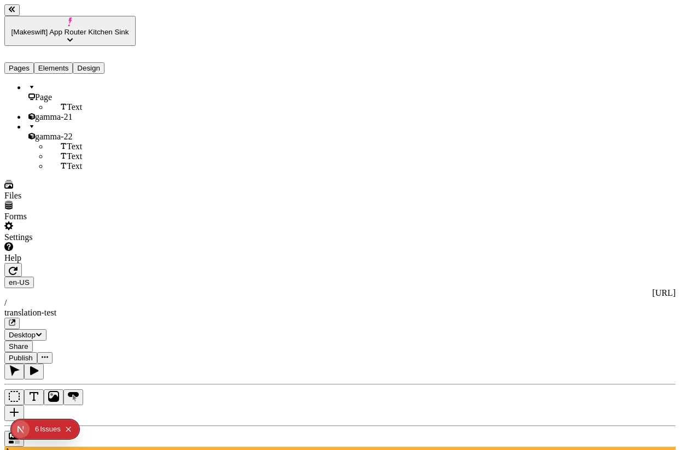
click at [17, 266] on icon "button" at bounding box center [13, 270] width 9 height 9
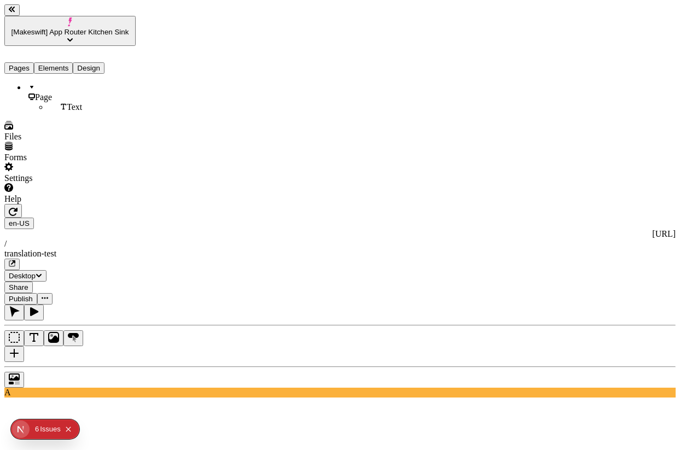
click at [44, 304] on button "button" at bounding box center [34, 312] width 20 height 16
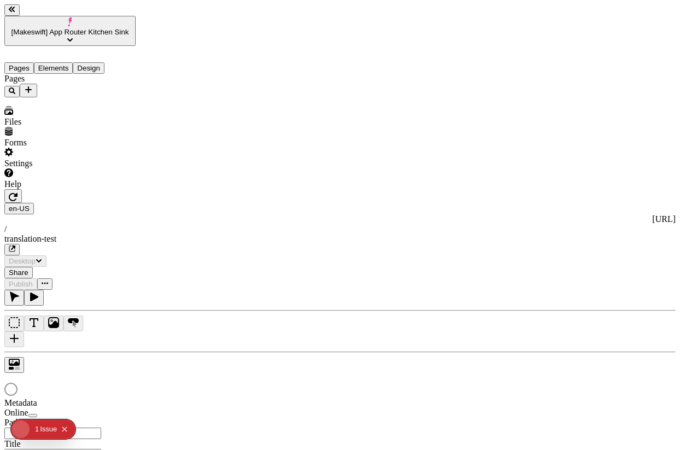
type input "/translation-test"
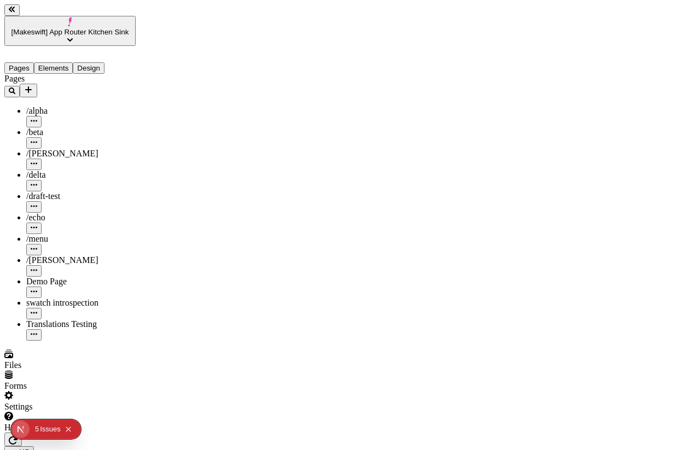
scroll to position [0, 0]
click at [73, 62] on button "Elements" at bounding box center [53, 67] width 39 height 11
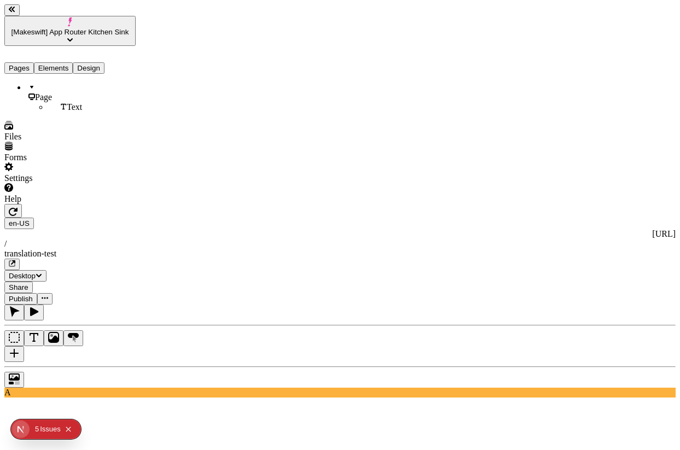
click at [28, 62] on button "Pages" at bounding box center [19, 67] width 30 height 11
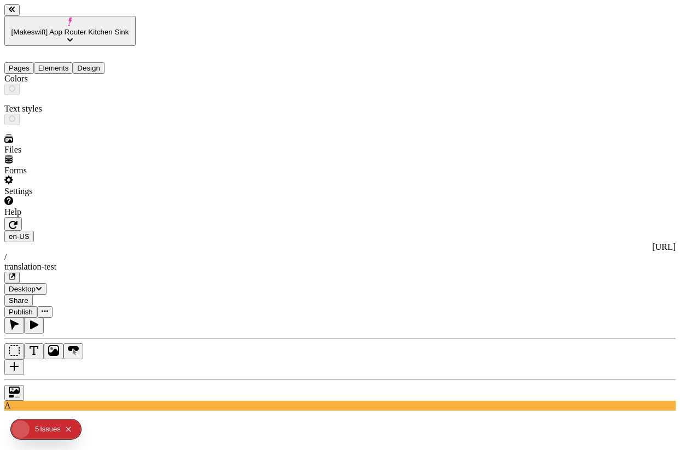
click at [93, 62] on button "Design" at bounding box center [89, 67] width 32 height 11
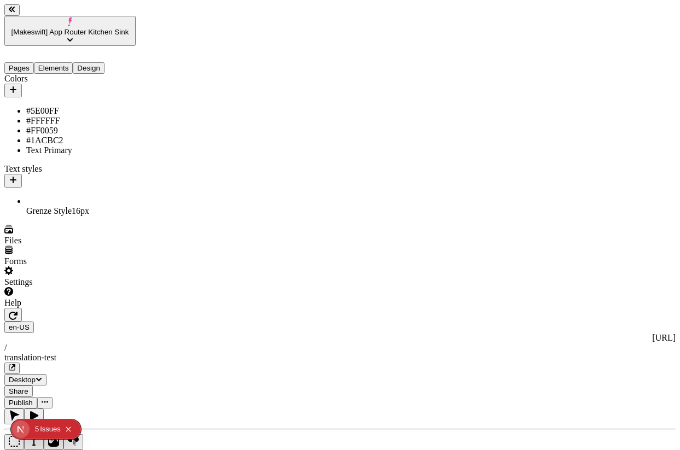
click at [68, 62] on button "Elements" at bounding box center [53, 67] width 39 height 11
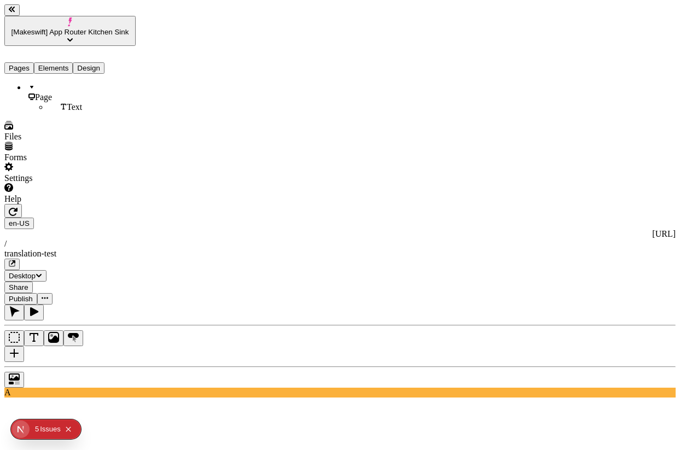
click at [34, 62] on button "Pages" at bounding box center [19, 67] width 30 height 11
click at [73, 62] on button "Elements" at bounding box center [53, 67] width 39 height 11
click at [26, 62] on button "Pages" at bounding box center [19, 67] width 30 height 11
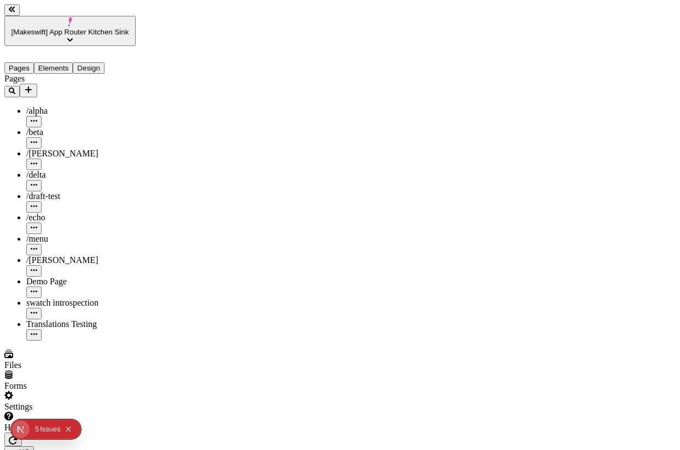
click at [37, 331] on icon "button" at bounding box center [34, 334] width 7 height 7
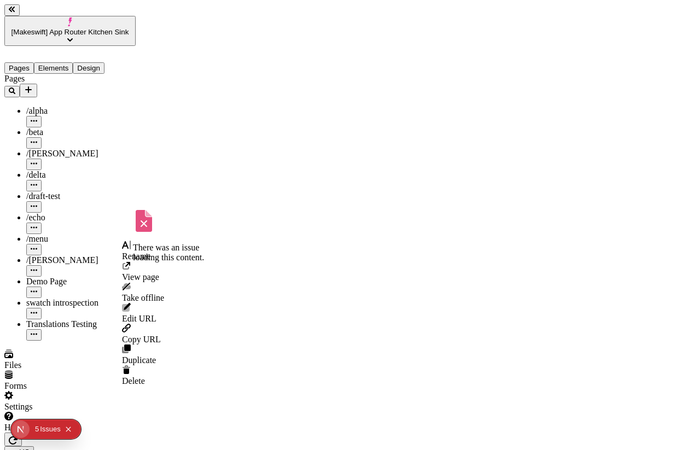
click at [131, 249] on icon at bounding box center [126, 245] width 9 height 9
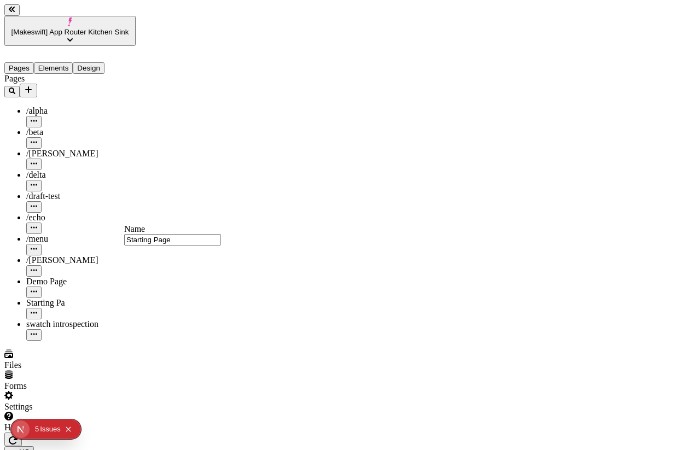
type input "Starting Page"
click at [75, 341] on div "Pages /alpha /beta /[PERSON_NAME] /delta /draft-test /echo /menu /romeo Demo Pa…" at bounding box center [69, 207] width 131 height 267
click at [75, 298] on div "Starting Page" at bounding box center [80, 303] width 109 height 10
click at [71, 319] on div "swatch introspection" at bounding box center [80, 324] width 109 height 10
type input "/page-4"
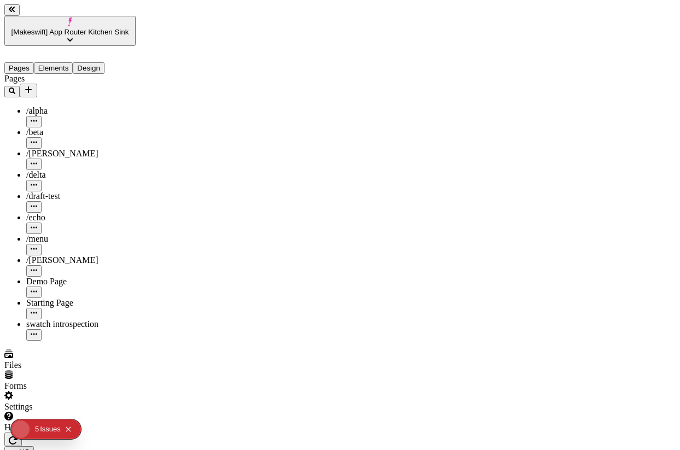
click at [71, 298] on div "Starting Page" at bounding box center [80, 303] width 109 height 10
type input "20"
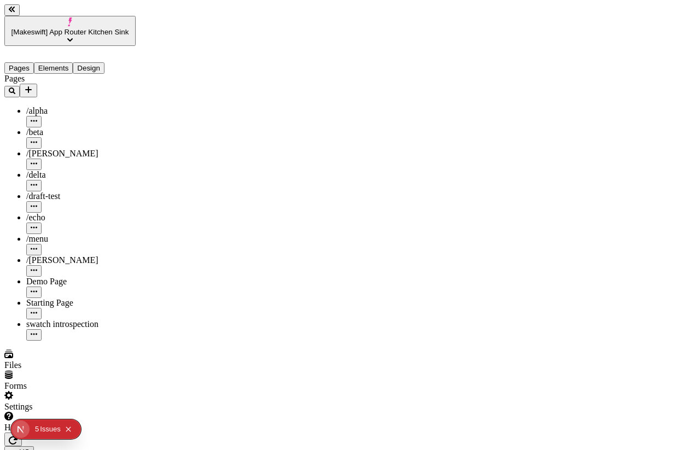
type textarea "Starting page"
click at [68, 427] on icon "Collapse issues badge" at bounding box center [68, 429] width 7 height 7
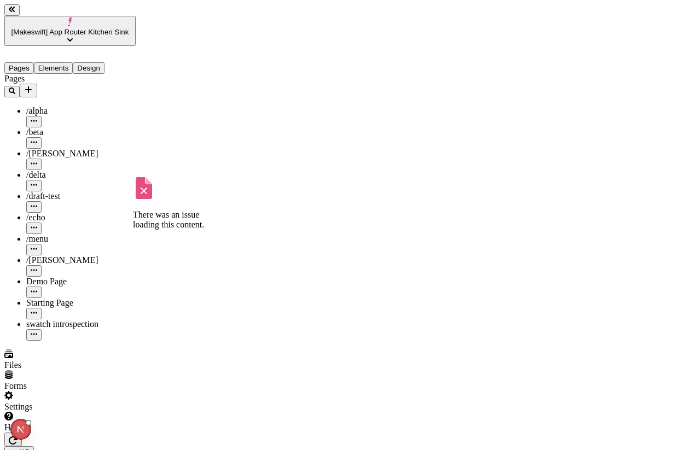
click at [70, 277] on div "Demo Page" at bounding box center [80, 282] width 109 height 10
type input "/demo-page"
click at [54, 319] on div "swatch introspection" at bounding box center [80, 324] width 109 height 10
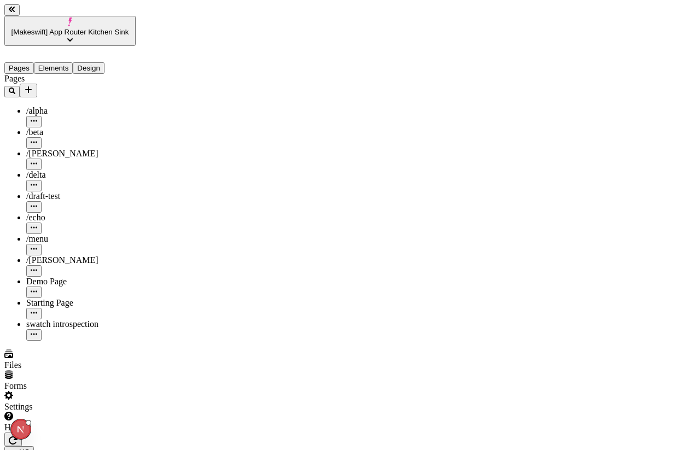
type textarea "Destination page"
type input "25"
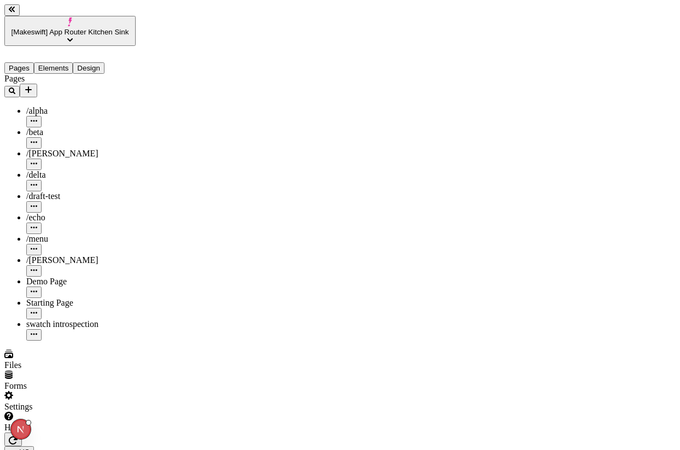
click at [60, 298] on div "Starting Page" at bounding box center [80, 303] width 109 height 10
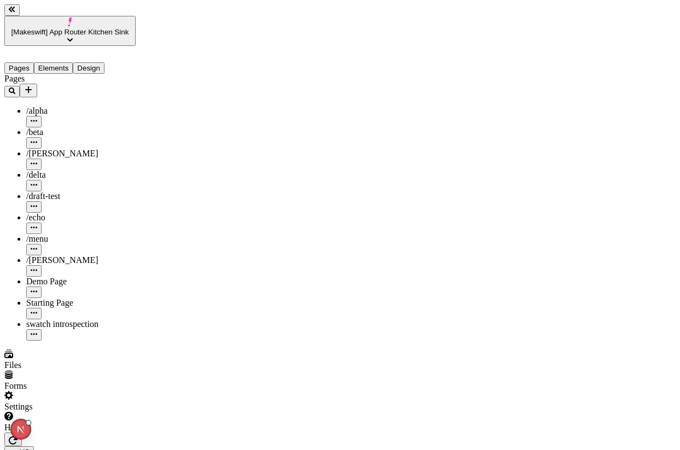
click at [57, 319] on div "swatch introspection" at bounding box center [80, 329] width 109 height 21
click at [37, 331] on icon "button" at bounding box center [34, 334] width 7 height 7
click at [128, 249] on icon at bounding box center [125, 245] width 7 height 8
type input "Destination page"
click at [77, 309] on div "Pages /alpha /beta /[PERSON_NAME] /delta /draft-test /echo /menu /romeo Demo Pa…" at bounding box center [69, 207] width 131 height 267
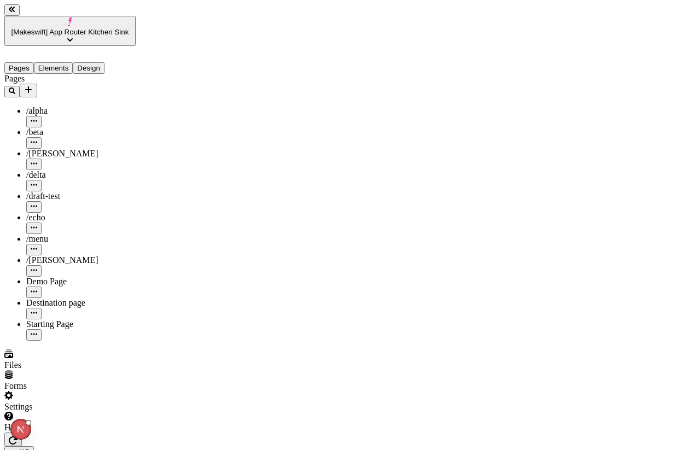
click at [45, 277] on div "Demo Page" at bounding box center [80, 282] width 109 height 10
click at [39, 319] on div "Starting Page" at bounding box center [80, 324] width 109 height 10
click at [84, 298] on div "Destination page" at bounding box center [80, 303] width 109 height 10
click at [37, 309] on icon "button" at bounding box center [34, 312] width 7 height 7
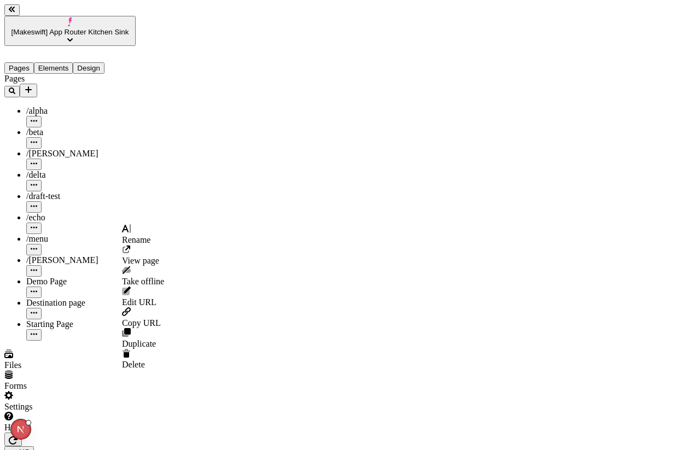
click at [156, 297] on span "Edit URL" at bounding box center [139, 301] width 34 height 9
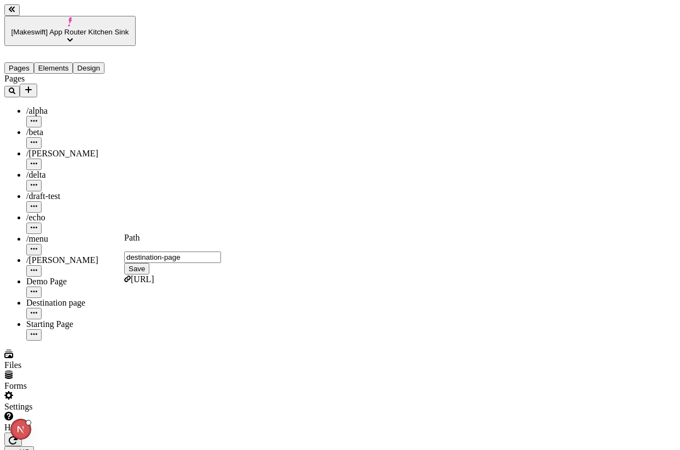
type input "destination-page"
click at [124, 263] on button "Save" at bounding box center [136, 268] width 25 height 11
type input "/destination-page"
click at [61, 319] on div "Starting Page" at bounding box center [80, 324] width 109 height 10
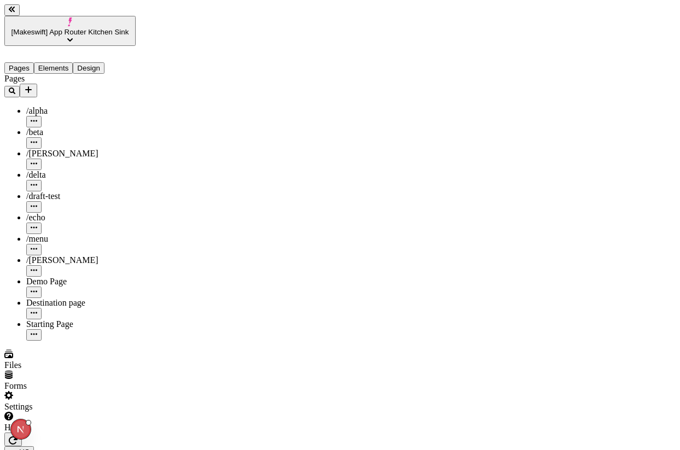
click at [48, 298] on div "Destination page" at bounding box center [80, 303] width 109 height 10
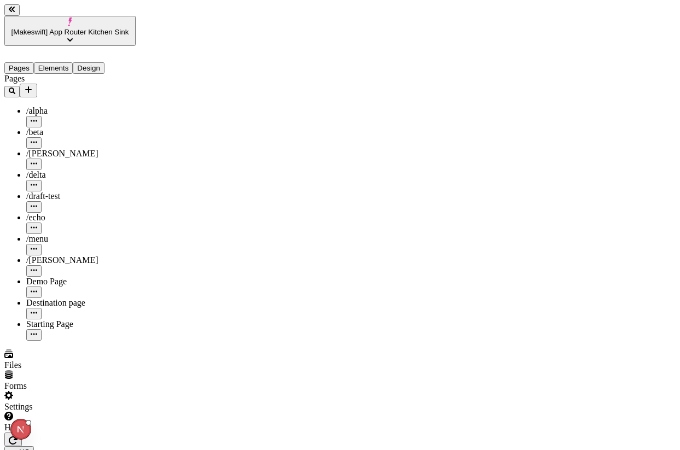
click at [53, 319] on div "Starting Page" at bounding box center [80, 324] width 109 height 10
type input "575"
type input "295"
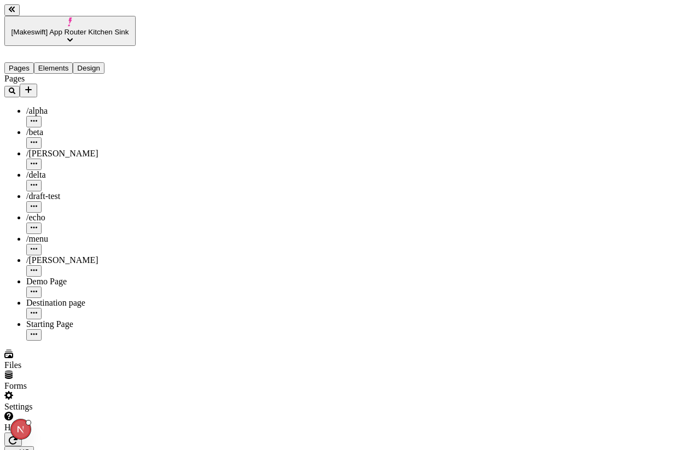
type input "To Destination"
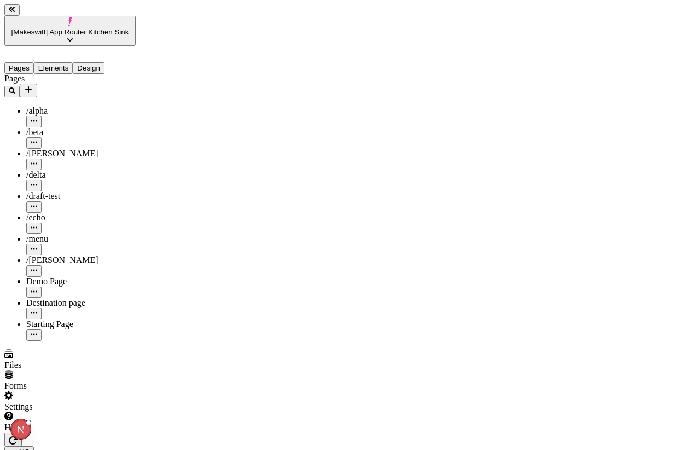
click at [595, 145] on div "Destination page" at bounding box center [614, 140] width 118 height 10
type input "Destination page"
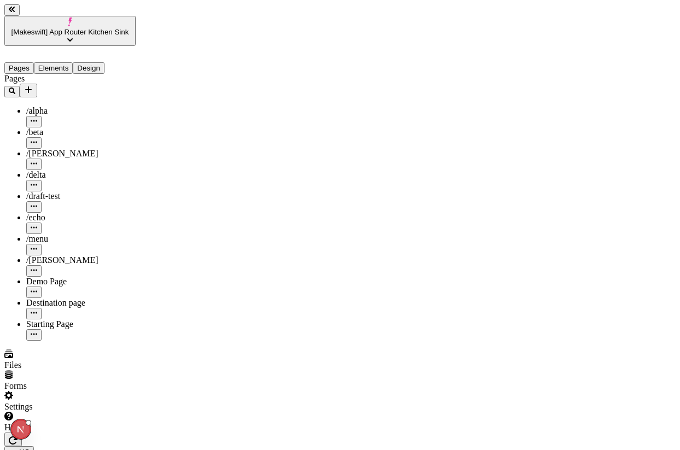
click at [54, 298] on div "Destination page" at bounding box center [80, 303] width 109 height 10
click at [55, 319] on div "Starting Page" at bounding box center [80, 324] width 109 height 10
click at [36, 298] on div "Destination page" at bounding box center [80, 308] width 109 height 21
click at [34, 319] on div "Starting Page" at bounding box center [80, 324] width 109 height 10
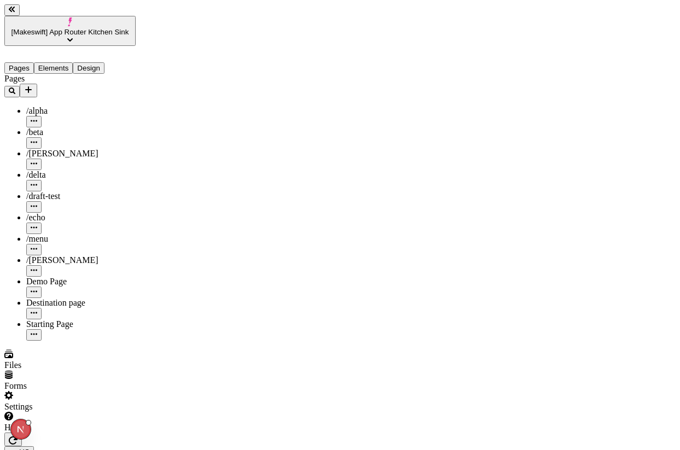
click at [22, 432] on button "button" at bounding box center [12, 439] width 17 height 14
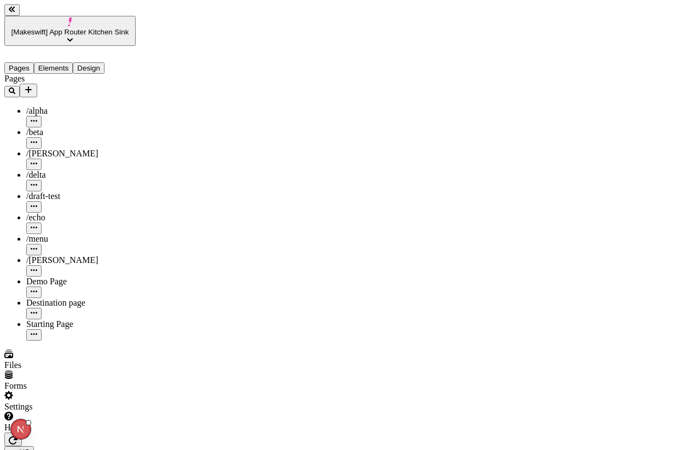
click at [38, 319] on div "Starting Page" at bounding box center [80, 324] width 109 height 10
click at [37, 331] on icon "button" at bounding box center [34, 334] width 7 height 7
click at [155, 314] on span "Edit URL" at bounding box center [139, 318] width 34 height 9
type input "starting-page"
click at [145, 281] on span "Save" at bounding box center [136, 285] width 16 height 8
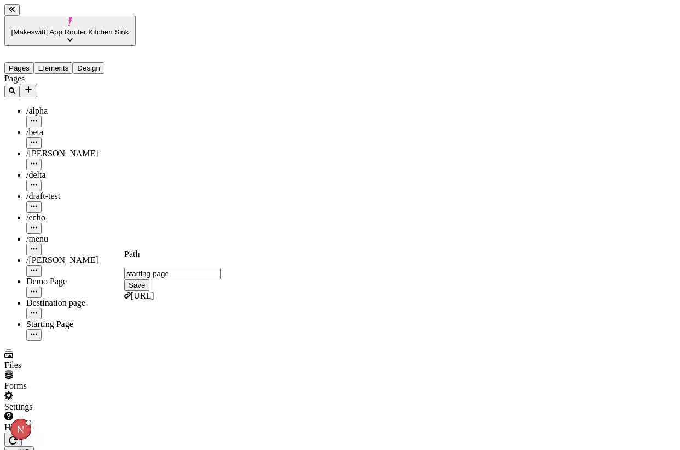
type input "/starting-page"
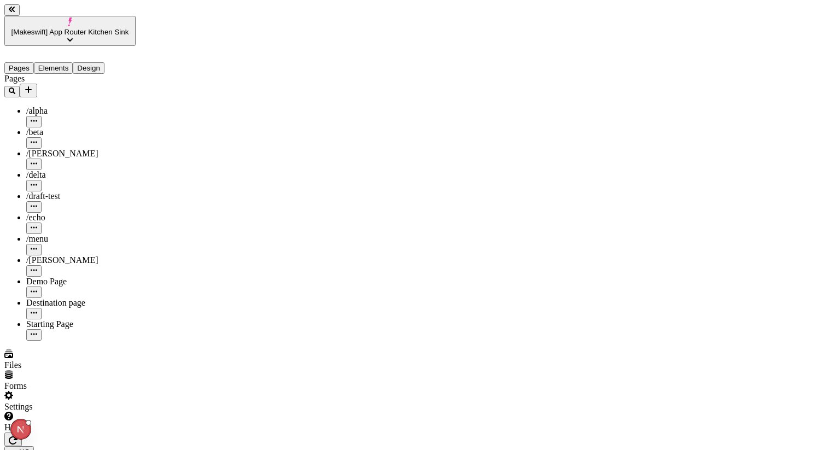
click at [62, 298] on div "Destination page" at bounding box center [80, 303] width 109 height 10
click at [54, 319] on div "Starting Page" at bounding box center [80, 324] width 109 height 10
click at [55, 321] on div "Pages /alpha /beta /[PERSON_NAME] /delta /draft-test /echo /menu /romeo Demo Pa…" at bounding box center [69, 207] width 131 height 267
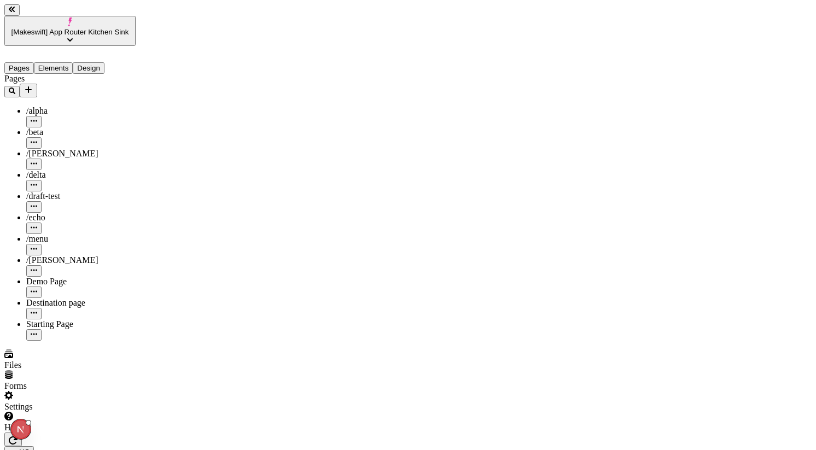
click at [68, 62] on button "Elements" at bounding box center [53, 67] width 39 height 11
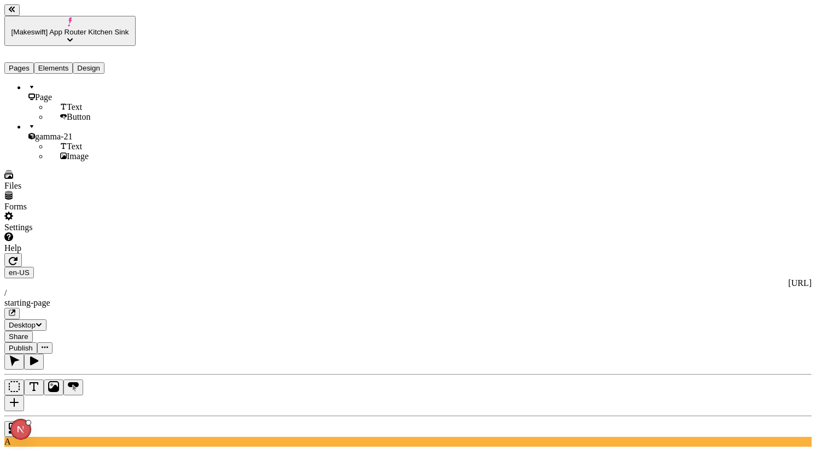
click at [44, 354] on button "button" at bounding box center [34, 362] width 20 height 16
click at [68, 102] on div "Text" at bounding box center [91, 107] width 87 height 10
click at [20, 355] on icon "button" at bounding box center [15, 360] width 10 height 11
click at [38, 356] on icon "button" at bounding box center [34, 360] width 8 height 9
click at [26, 62] on button "Pages" at bounding box center [19, 67] width 30 height 11
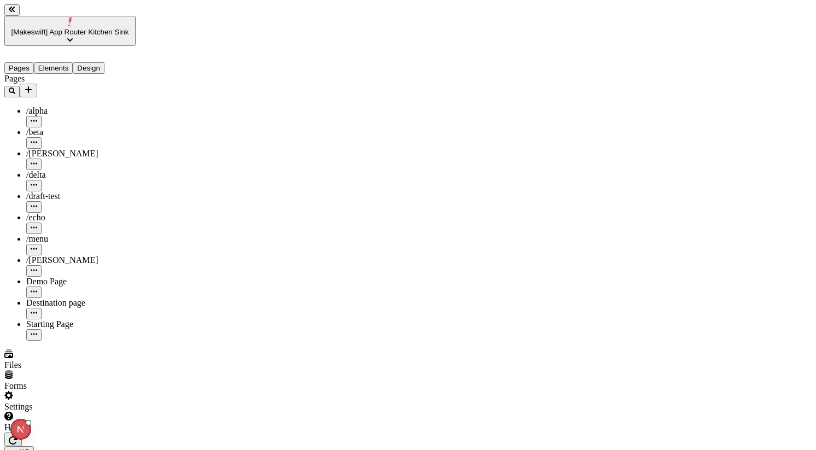
click at [49, 298] on div "Destination page" at bounding box center [80, 303] width 109 height 10
click at [49, 319] on div "Starting Page" at bounding box center [80, 324] width 109 height 10
click at [60, 50] on div "Pages Elements Design" at bounding box center [69, 60] width 131 height 28
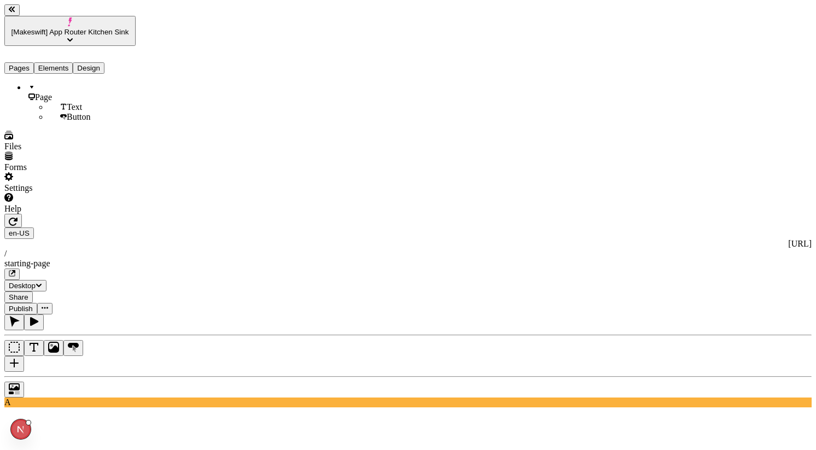
click at [60, 62] on button "Elements" at bounding box center [53, 67] width 39 height 11
click at [21, 62] on button "Pages" at bounding box center [19, 67] width 30 height 11
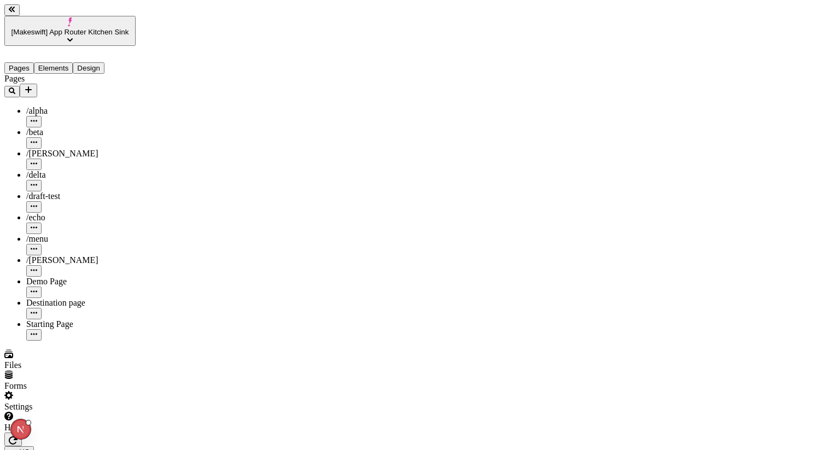
click at [60, 62] on button "Elements" at bounding box center [53, 67] width 39 height 11
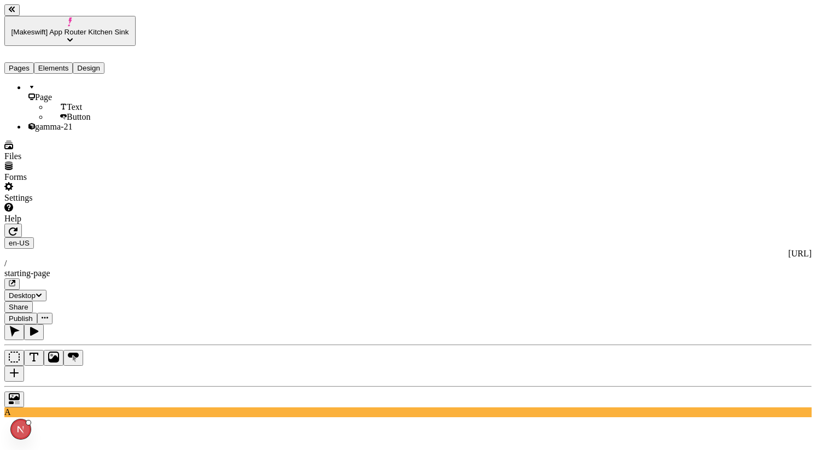
click at [67, 102] on span "Text" at bounding box center [74, 106] width 15 height 9
click at [67, 112] on span "Button" at bounding box center [79, 116] width 24 height 9
click at [39, 326] on icon "button" at bounding box center [33, 331] width 11 height 11
click at [22, 62] on button "Pages" at bounding box center [19, 67] width 30 height 11
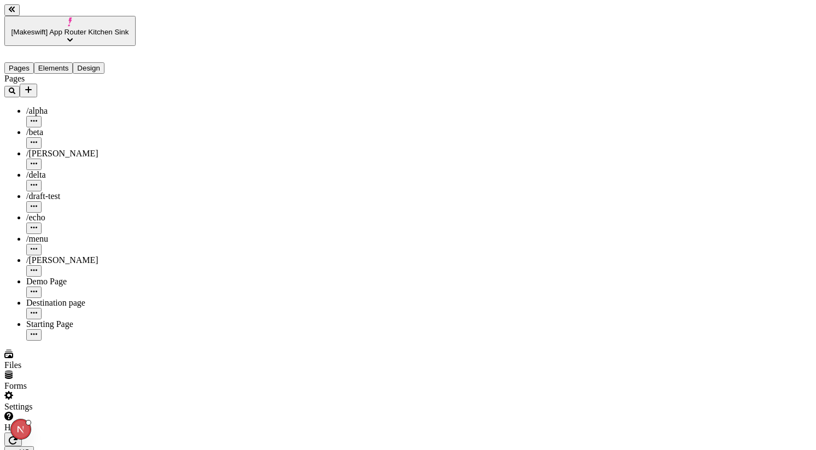
click at [66, 298] on div "Destination page" at bounding box center [80, 303] width 109 height 10
click at [66, 319] on div "Starting Page" at bounding box center [80, 324] width 109 height 10
click at [17, 436] on icon "button" at bounding box center [13, 440] width 9 height 8
type input "120"
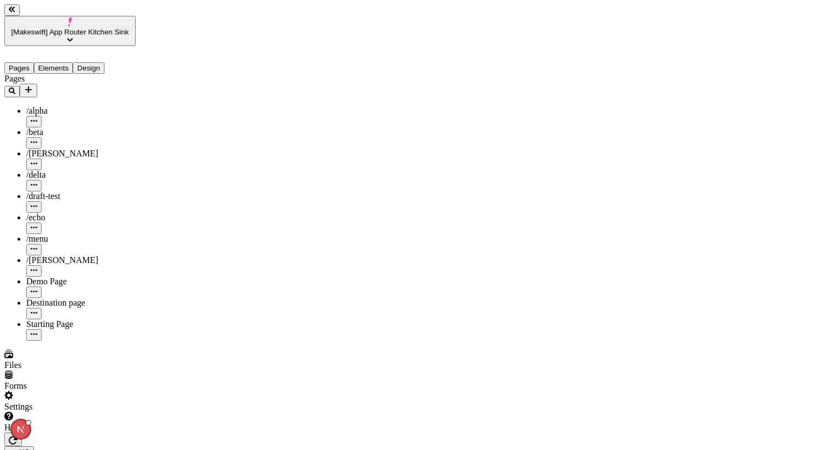
type input "145"
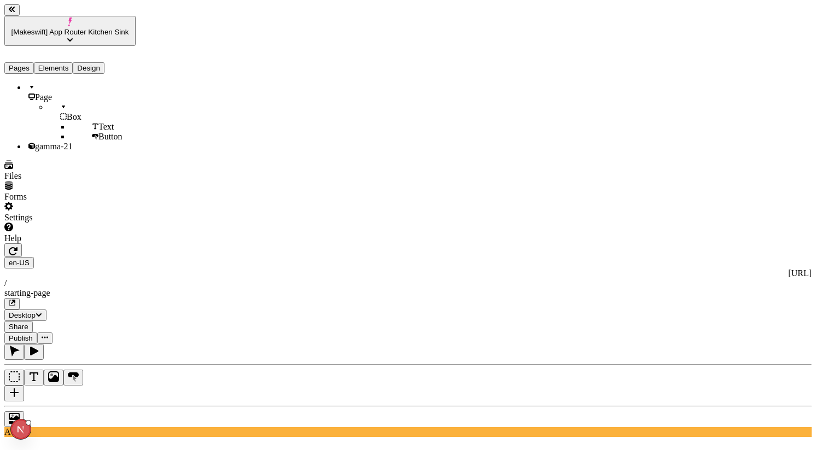
click at [63, 62] on button "Elements" at bounding box center [53, 67] width 39 height 11
click at [34, 62] on button "Pages" at bounding box center [19, 67] width 30 height 11
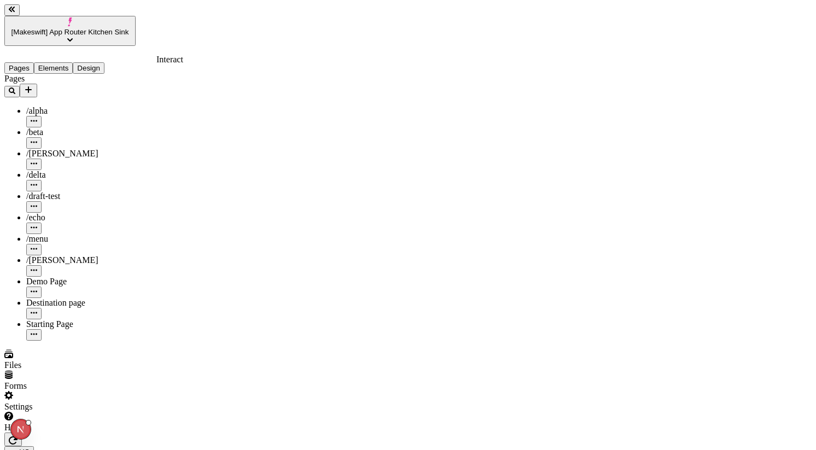
click at [17, 436] on icon "button" at bounding box center [13, 440] width 9 height 9
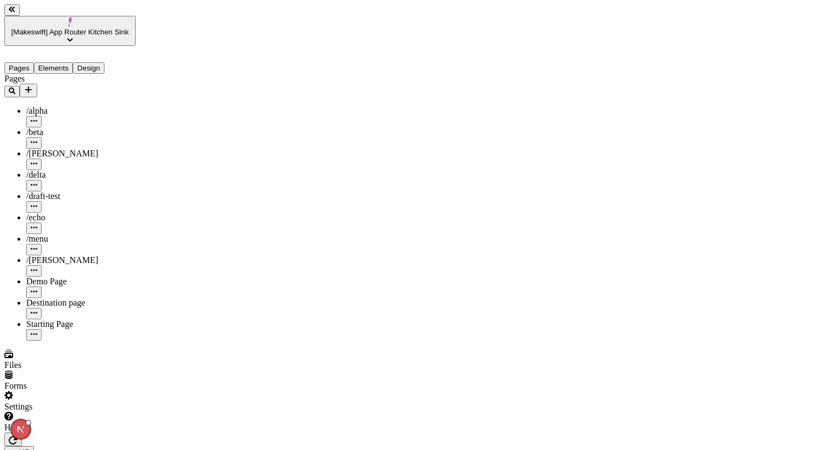
click at [17, 436] on icon "button" at bounding box center [13, 440] width 9 height 9
click at [63, 62] on button "Elements" at bounding box center [53, 67] width 39 height 11
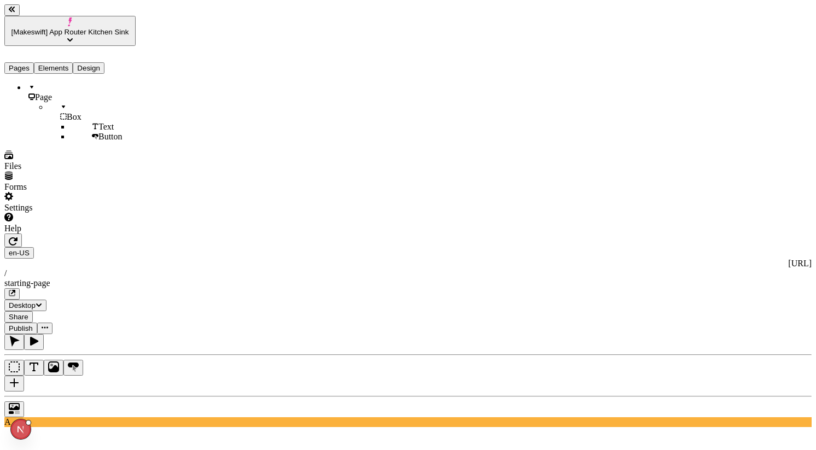
click at [20, 336] on icon "button" at bounding box center [14, 341] width 11 height 11
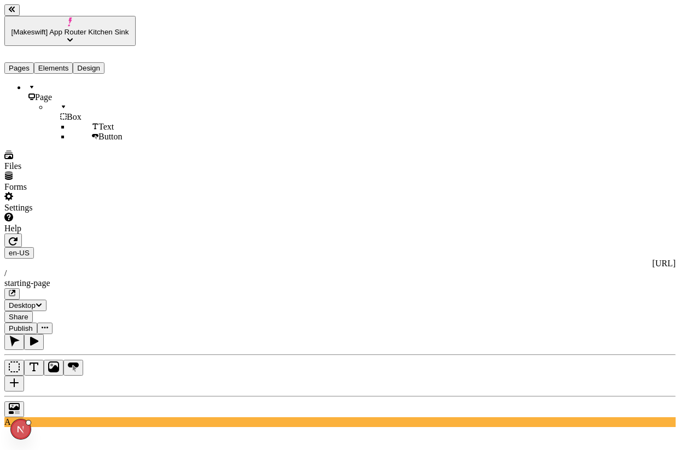
click at [17, 237] on icon "button" at bounding box center [13, 241] width 9 height 9
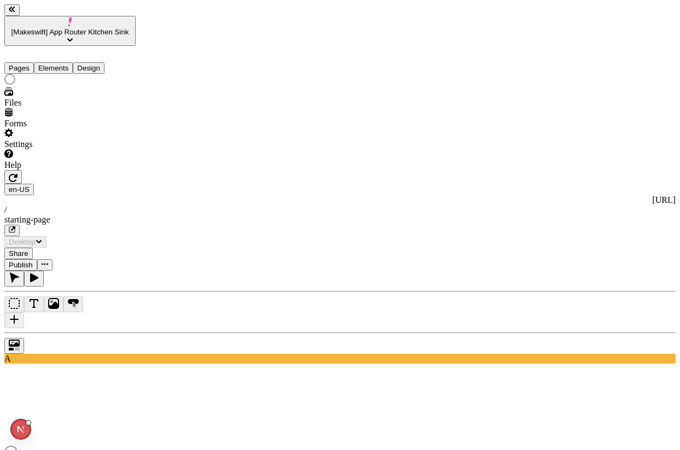
click at [39, 272] on icon "button" at bounding box center [33, 277] width 11 height 11
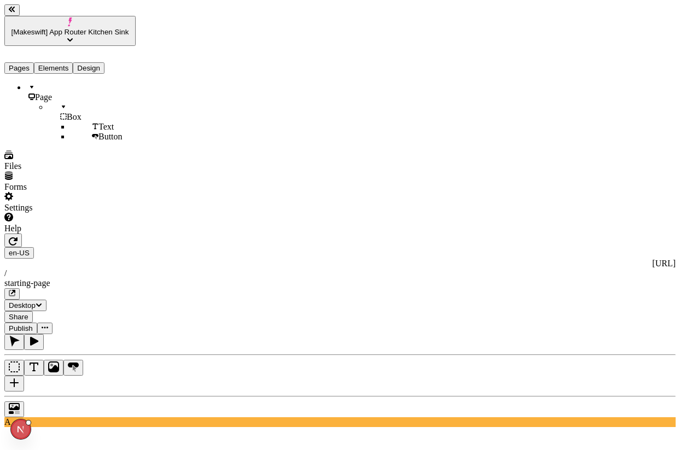
click at [20, 336] on icon "button" at bounding box center [15, 341] width 10 height 11
click at [145, 334] on div at bounding box center [339, 362] width 671 height 57
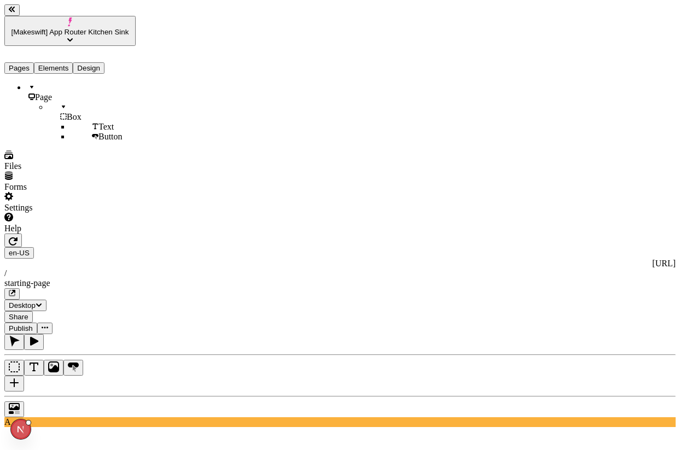
click at [145, 334] on div at bounding box center [339, 362] width 671 height 57
click at [39, 336] on icon "button" at bounding box center [33, 341] width 11 height 11
click at [17, 237] on icon "button" at bounding box center [13, 241] width 9 height 8
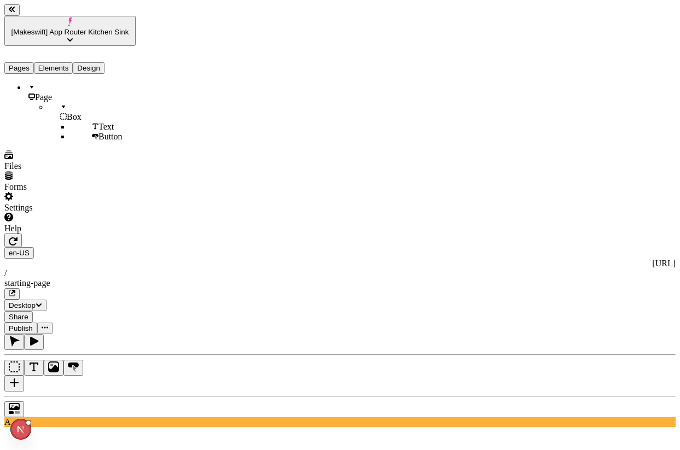
click at [150, 396] on div at bounding box center [339, 406] width 671 height 21
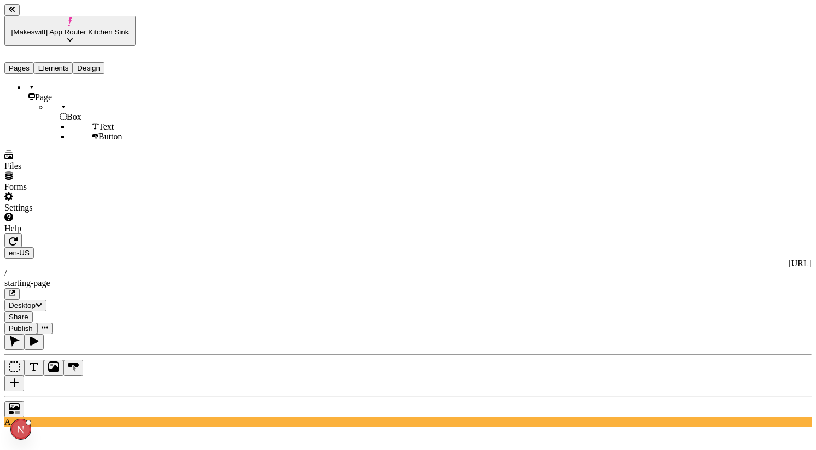
click at [146, 396] on div at bounding box center [407, 406] width 807 height 21
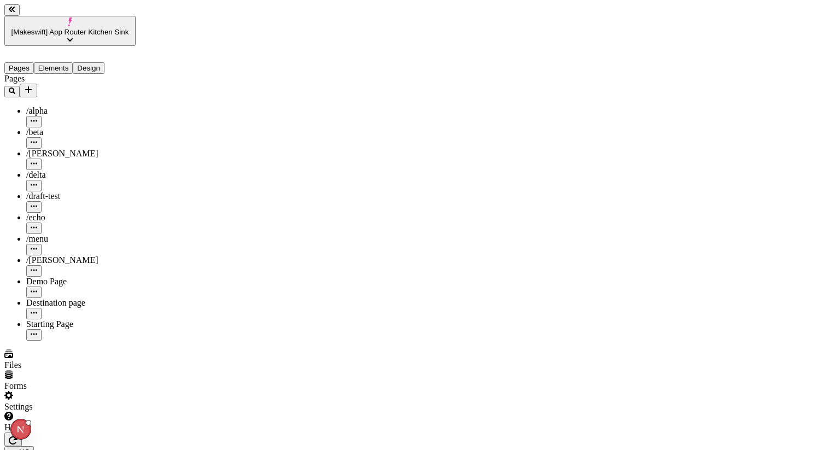
click at [23, 62] on button "Pages" at bounding box center [19, 67] width 30 height 11
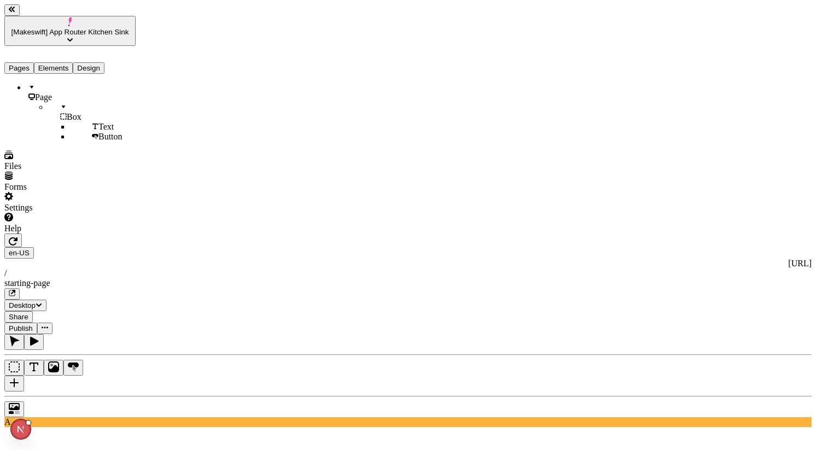
click at [67, 62] on button "Elements" at bounding box center [53, 67] width 39 height 11
click at [17, 237] on icon "button" at bounding box center [13, 241] width 9 height 8
click at [34, 62] on button "Pages" at bounding box center [19, 67] width 30 height 11
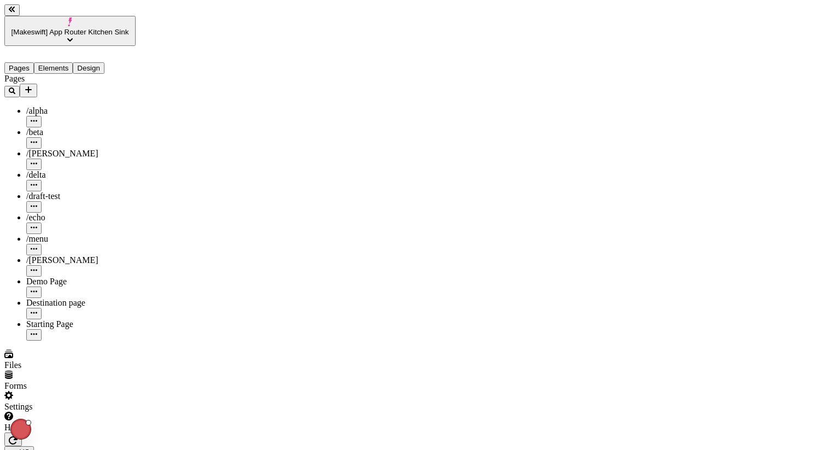
click at [17, 436] on icon "button" at bounding box center [13, 440] width 9 height 9
click at [73, 62] on button "Elements" at bounding box center [53, 67] width 39 height 11
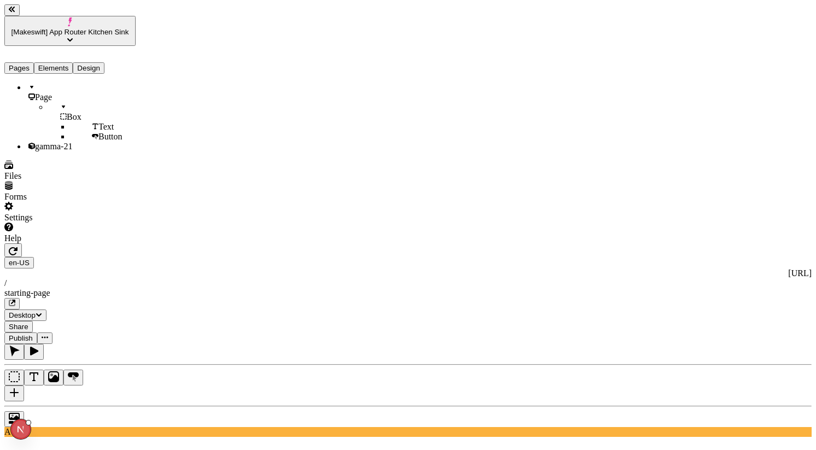
click at [70, 122] on div "Text" at bounding box center [103, 127] width 66 height 10
click at [50, 102] on div "Box" at bounding box center [91, 112] width 87 height 20
click at [98, 122] on span "Text" at bounding box center [105, 126] width 15 height 9
click at [98, 132] on span "Button" at bounding box center [110, 136] width 24 height 9
click at [54, 83] on div "Page" at bounding box center [80, 93] width 109 height 20
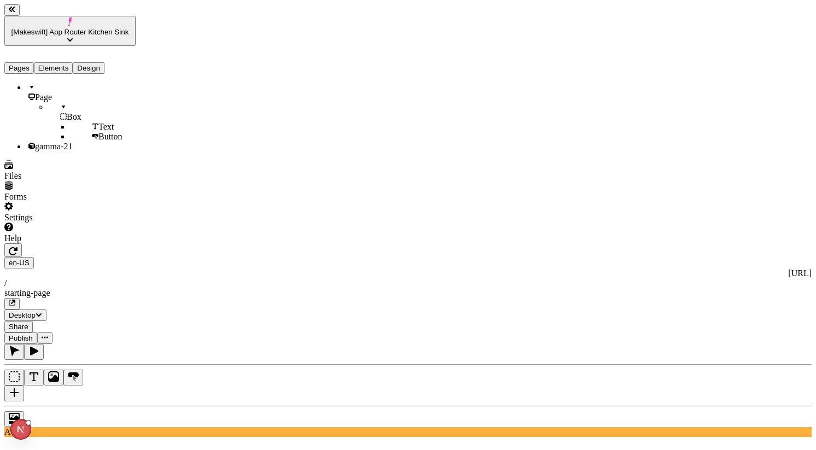
click at [52, 102] on div "Box" at bounding box center [91, 112] width 87 height 20
click at [98, 122] on span "Text" at bounding box center [105, 126] width 15 height 9
click at [98, 132] on span "Button" at bounding box center [110, 136] width 24 height 9
click at [48, 142] on span "gamma-21" at bounding box center [53, 146] width 37 height 9
click at [23, 62] on button "Pages" at bounding box center [19, 67] width 30 height 11
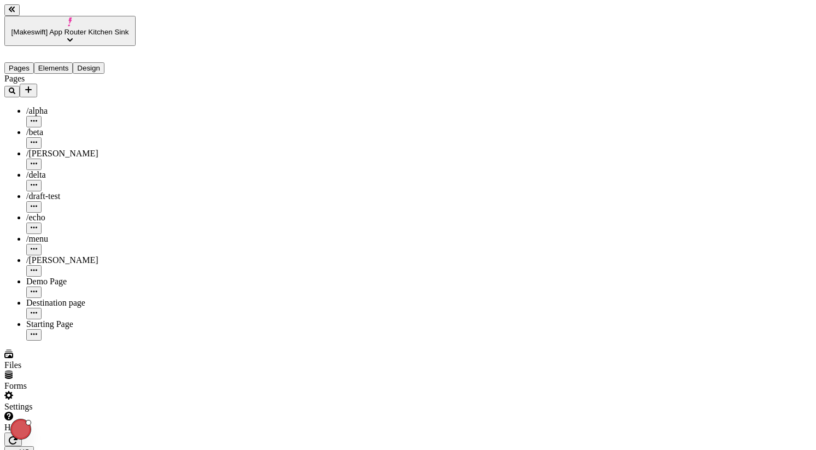
click at [55, 62] on button "Elements" at bounding box center [53, 67] width 39 height 11
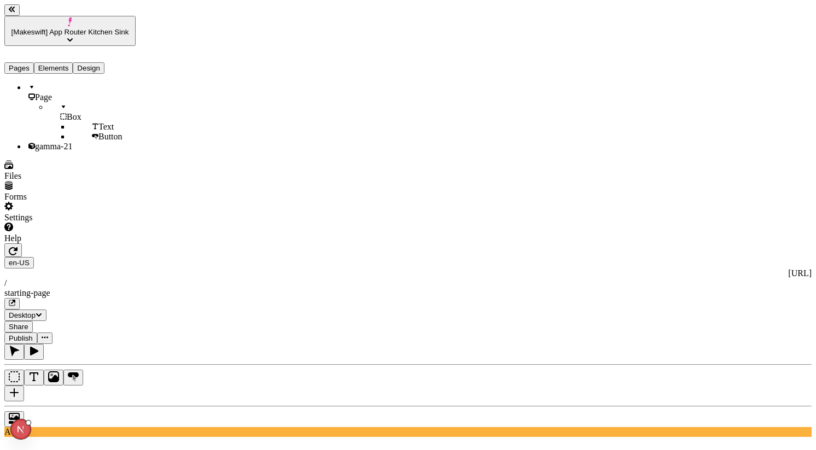
click at [14, 62] on button "Pages" at bounding box center [19, 67] width 30 height 11
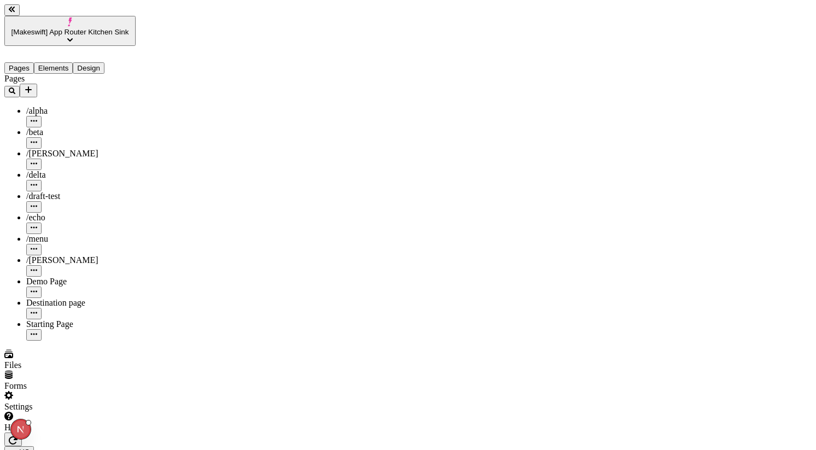
click at [53, 62] on button "Elements" at bounding box center [53, 67] width 39 height 11
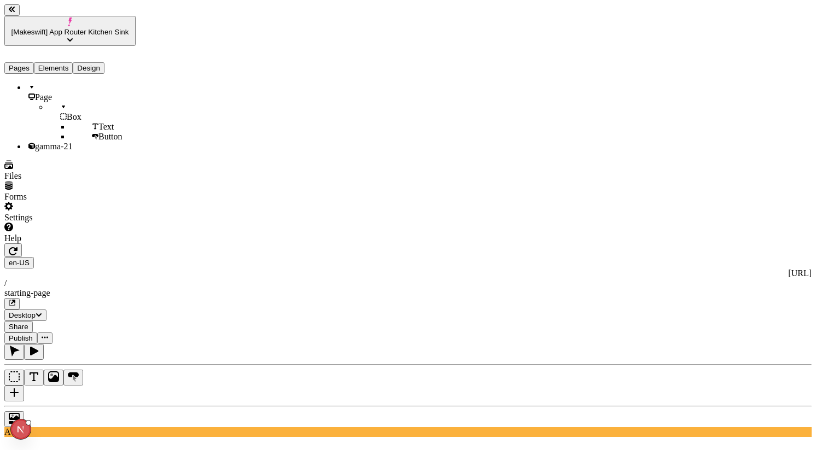
click at [17, 247] on icon "button" at bounding box center [13, 251] width 9 height 8
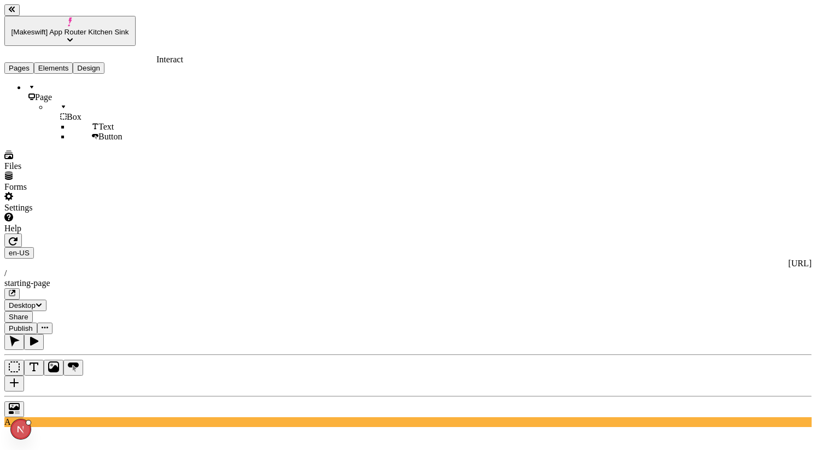
click at [38, 337] on icon "button" at bounding box center [34, 341] width 8 height 9
click at [17, 237] on icon "button" at bounding box center [13, 241] width 9 height 8
click at [30, 62] on button "Pages" at bounding box center [19, 67] width 30 height 11
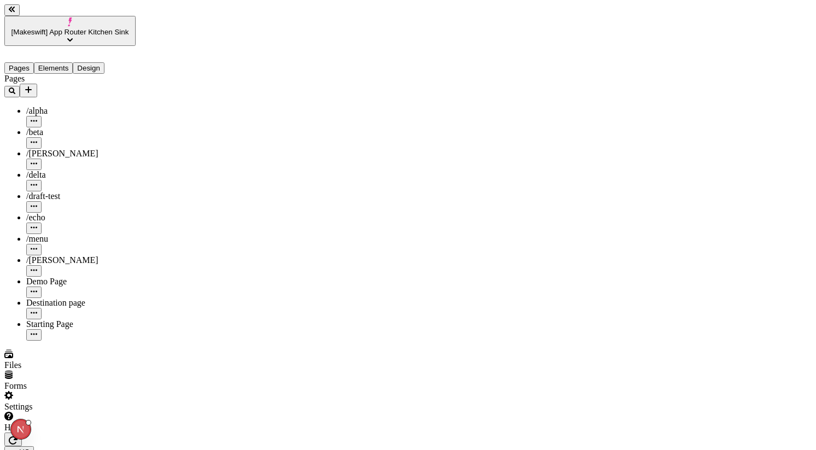
click at [17, 436] on icon "button" at bounding box center [13, 440] width 9 height 9
click at [66, 62] on button "Elements" at bounding box center [53, 67] width 39 height 11
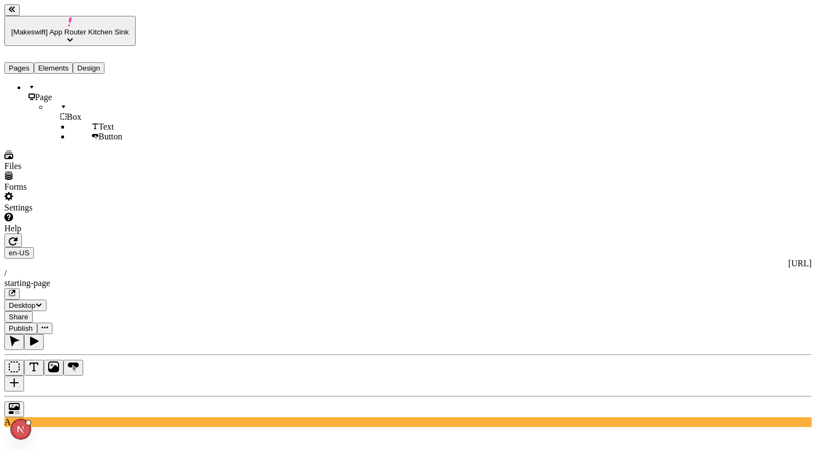
click at [34, 62] on button "Pages" at bounding box center [19, 67] width 30 height 11
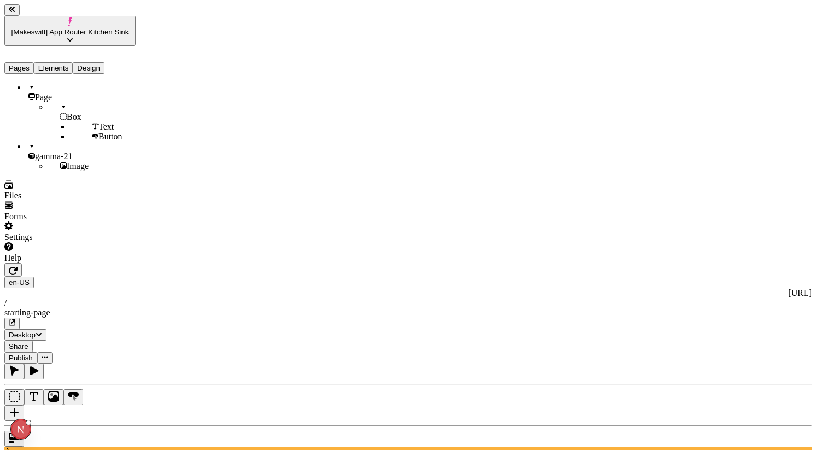
click at [72, 62] on button "Elements" at bounding box center [53, 67] width 39 height 11
click at [39, 365] on icon "button" at bounding box center [33, 370] width 11 height 11
click at [20, 365] on icon "button" at bounding box center [14, 370] width 11 height 11
click at [17, 267] on icon "button" at bounding box center [13, 271] width 9 height 8
